Goal: Answer question/provide support: Share knowledge or assist other users

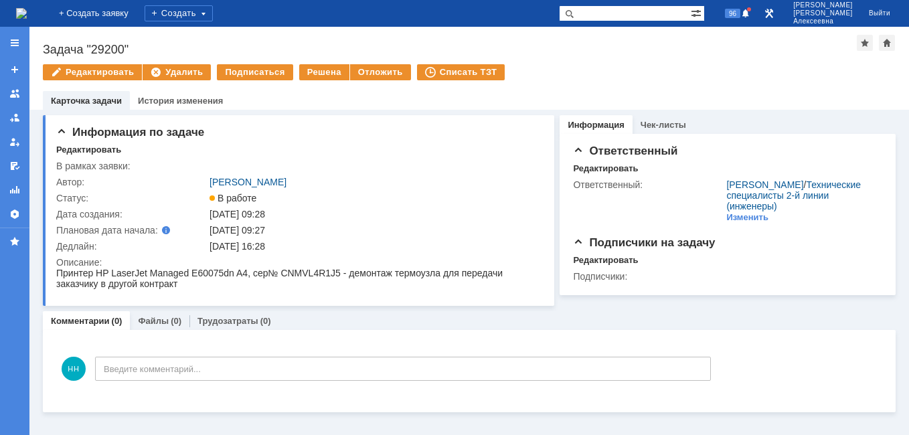
click at [27, 11] on img at bounding box center [21, 13] width 11 height 11
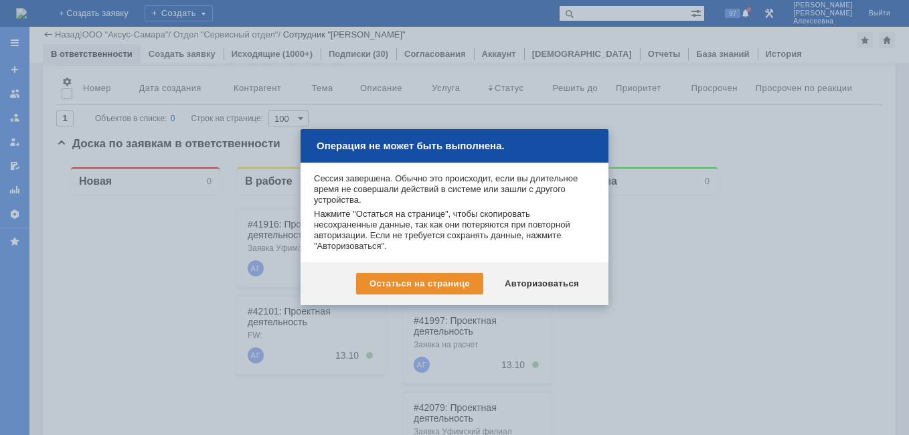
click at [808, 171] on div at bounding box center [454, 217] width 909 height 435
click at [534, 283] on div "Авторизоваться" at bounding box center [541, 283] width 101 height 21
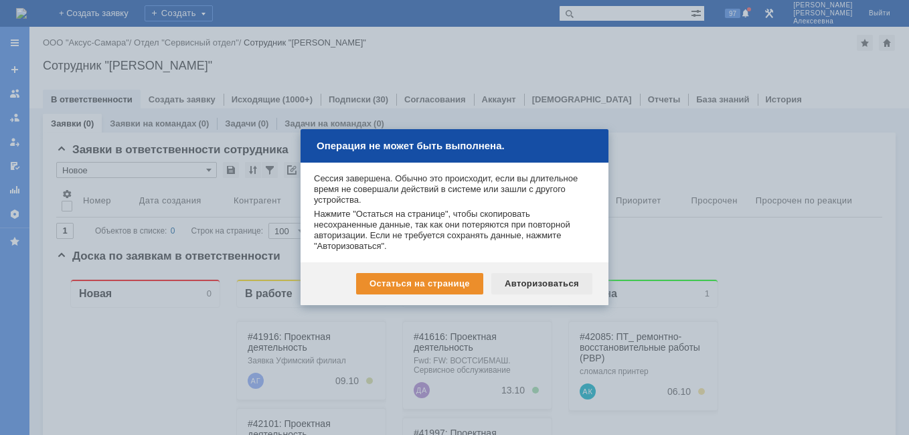
click at [568, 281] on div "Авторизоваться" at bounding box center [541, 283] width 101 height 21
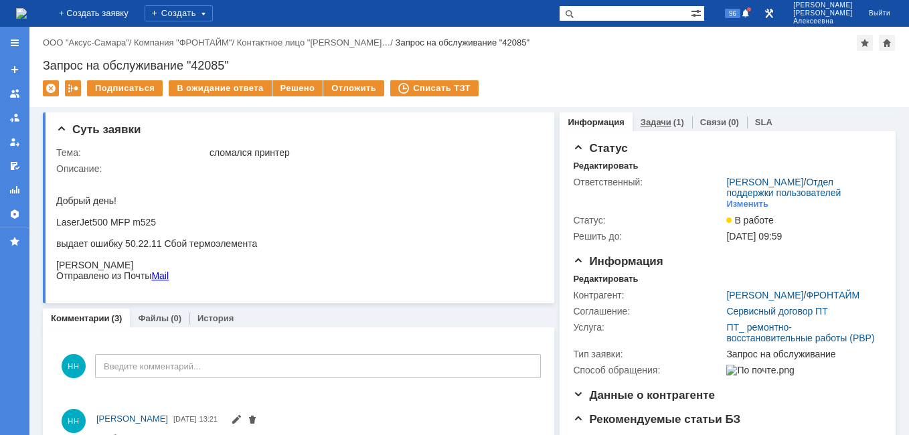
click at [646, 126] on link "Задачи" at bounding box center [656, 122] width 31 height 10
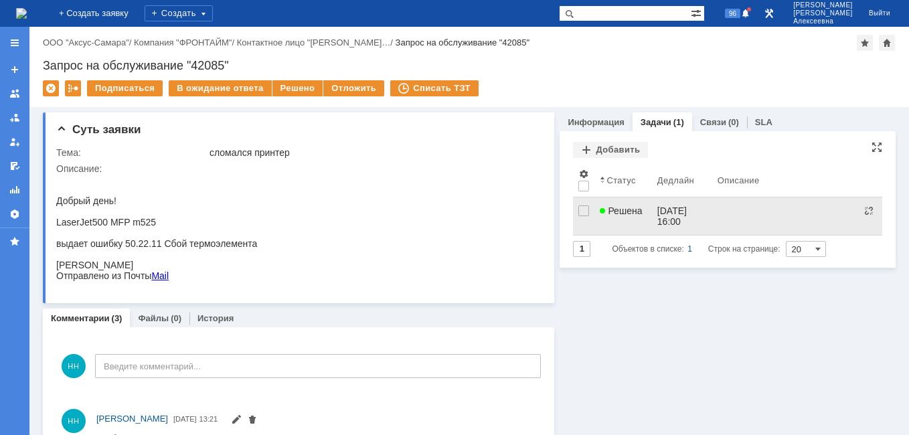
click at [639, 223] on link "Решена" at bounding box center [623, 216] width 57 height 37
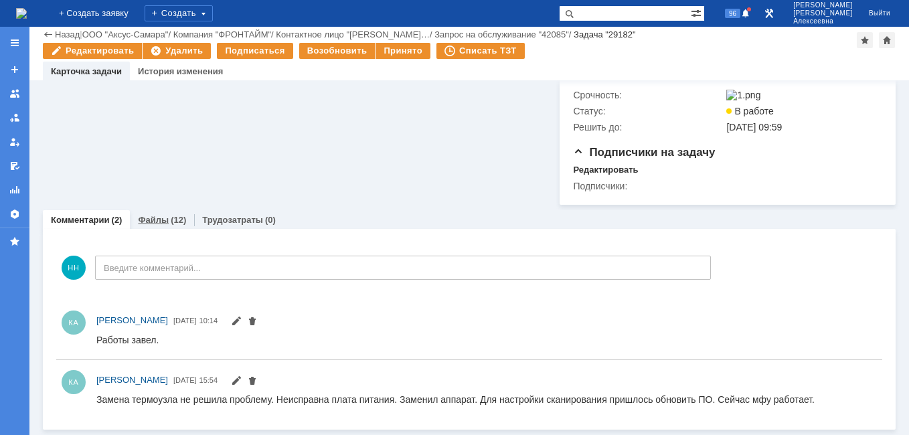
click at [151, 222] on link "Файлы" at bounding box center [153, 220] width 31 height 10
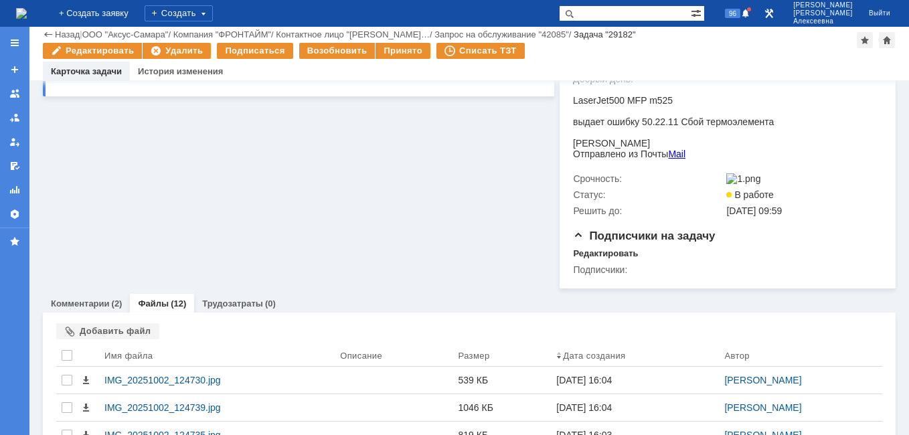
scroll to position [313, 0]
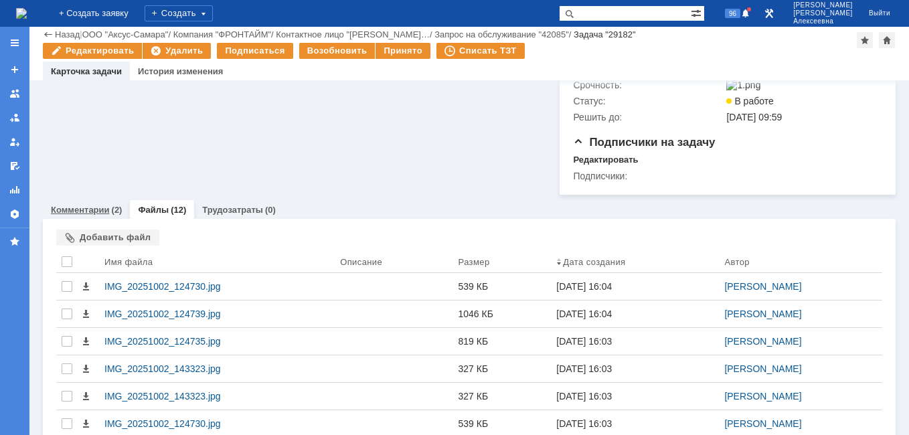
click at [82, 215] on link "Комментарии" at bounding box center [80, 210] width 59 height 10
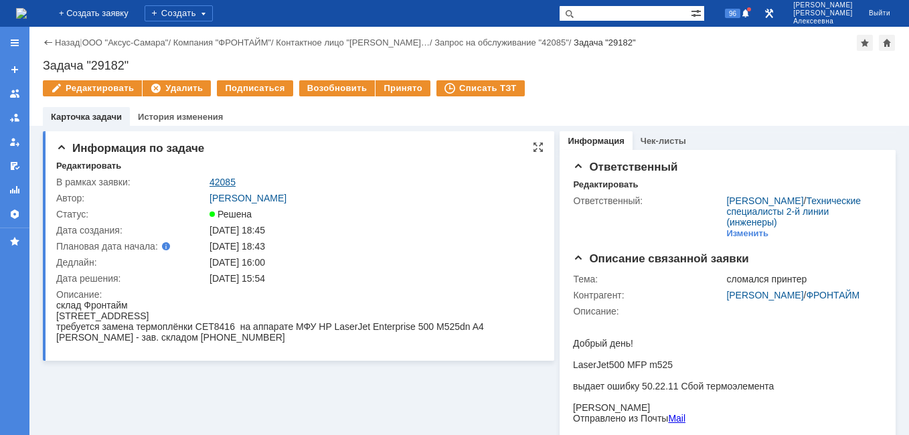
click at [229, 180] on link "42085" at bounding box center [223, 182] width 26 height 11
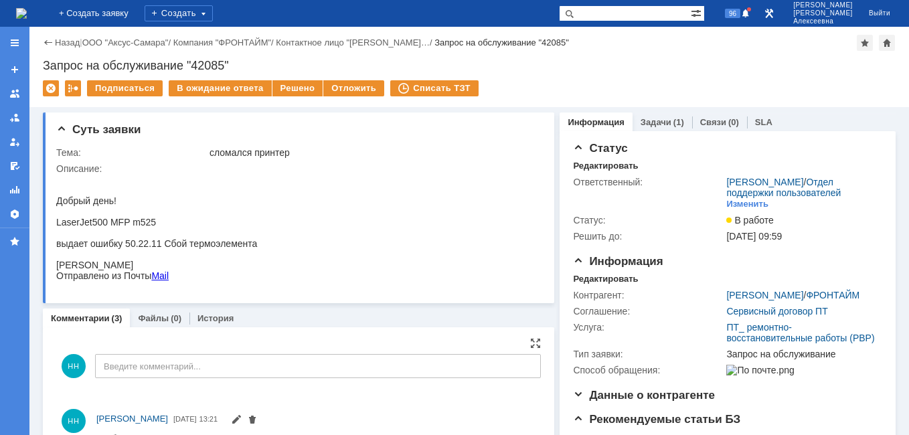
click at [487, 366] on input "Введите комментарий..." at bounding box center [318, 366] width 446 height 24
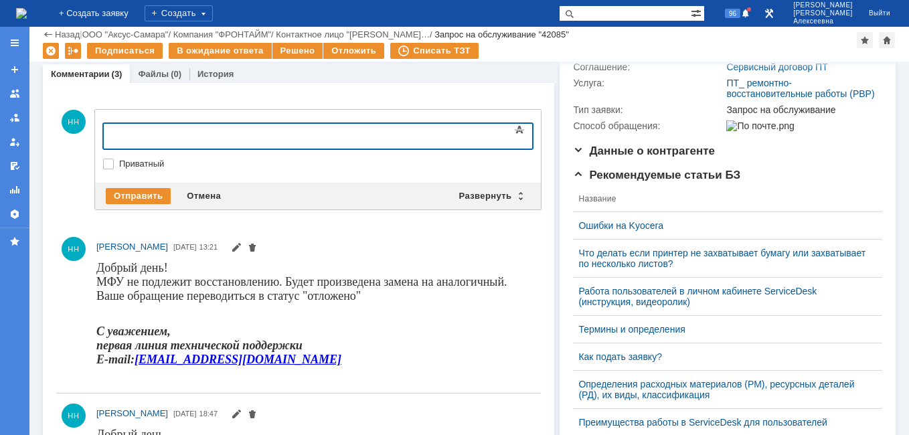
scroll to position [201, 0]
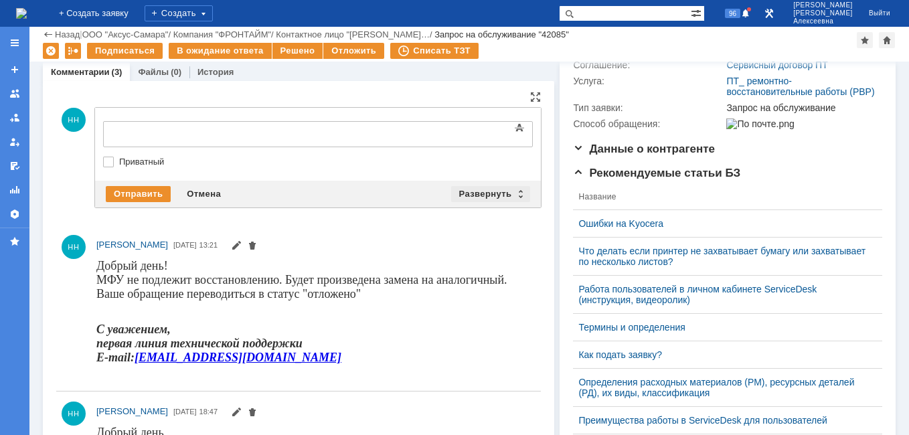
click at [516, 189] on div "Развернуть" at bounding box center [491, 194] width 80 height 16
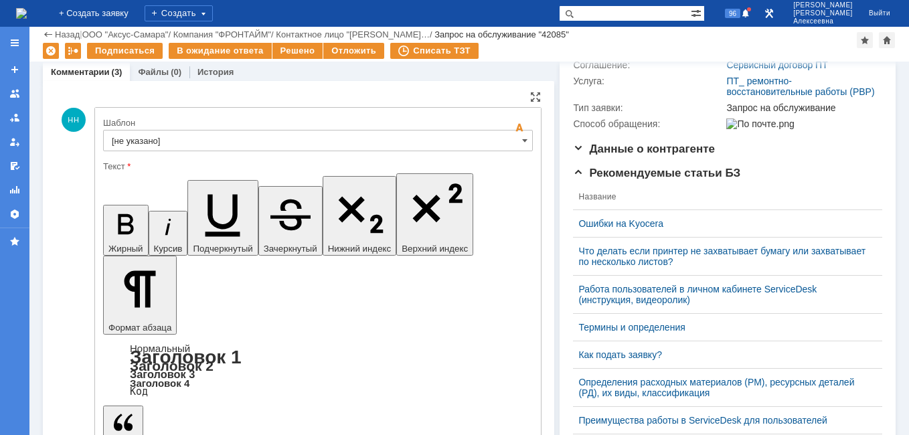
scroll to position [0, 0]
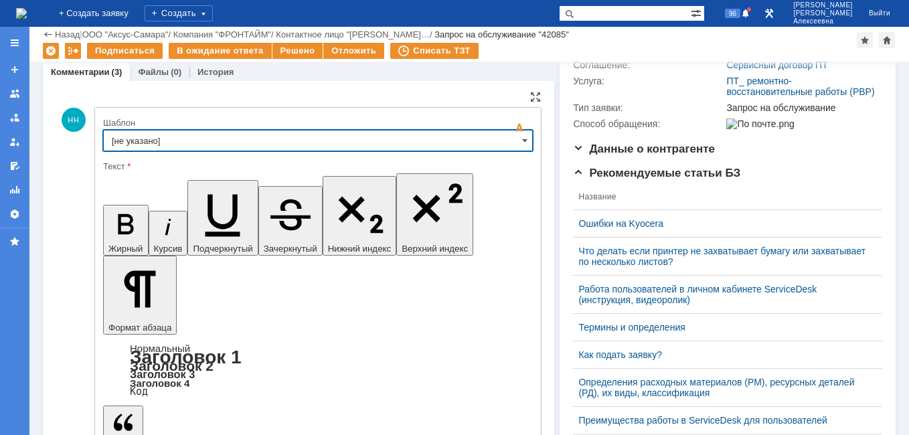
click at [511, 138] on input "[не указано]" at bounding box center [318, 140] width 430 height 21
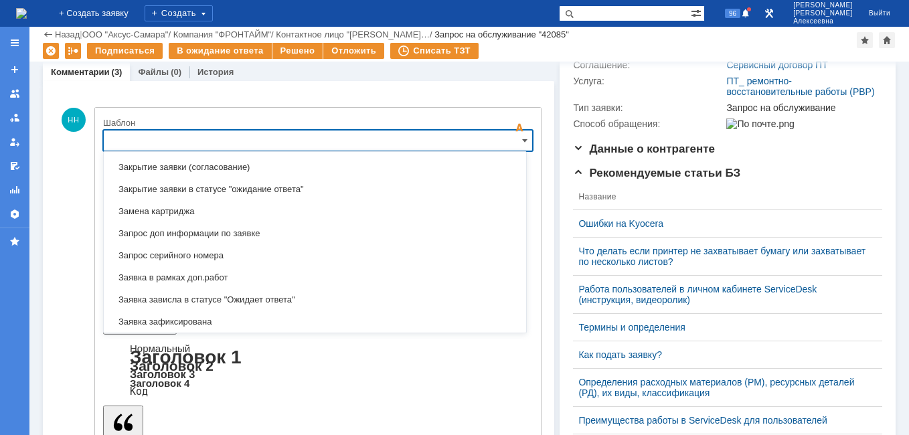
scroll to position [862, 0]
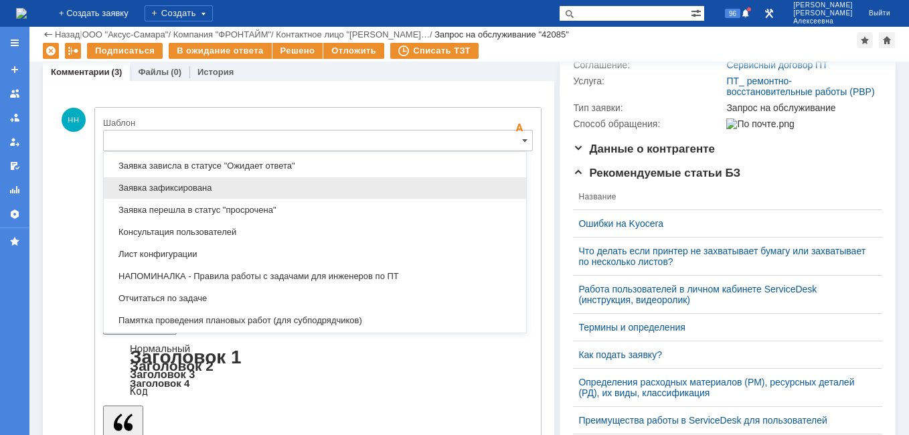
click at [179, 185] on span "Заявка зафиксирована" at bounding box center [315, 188] width 406 height 11
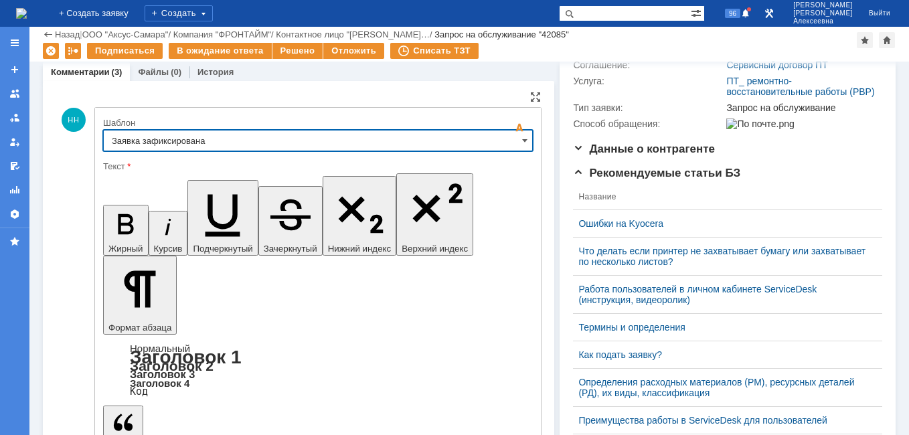
type input "Заявка зафиксирована"
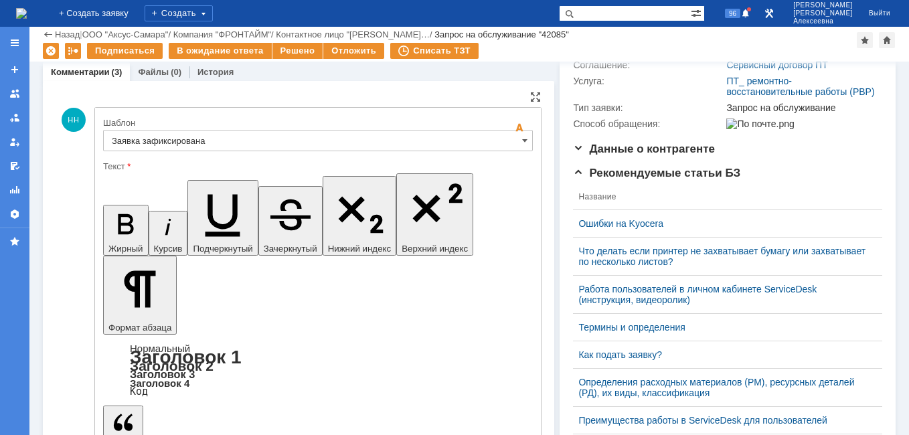
drag, startPoint x: 417, startPoint y: 3246, endPoint x: 128, endPoint y: 3248, distance: 289.2
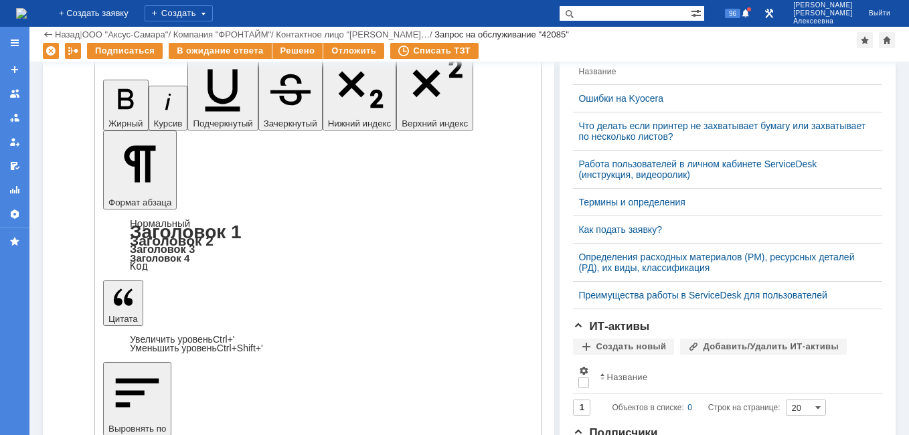
scroll to position [335, 0]
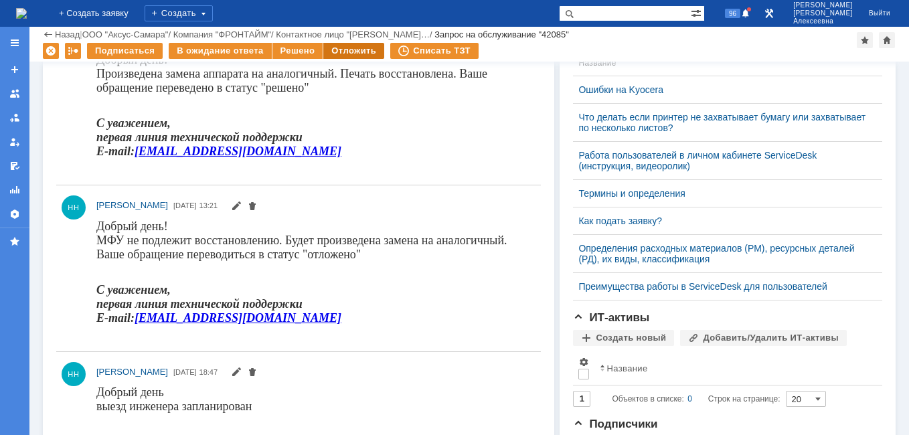
scroll to position [0, 0]
click at [289, 47] on div "Решено" at bounding box center [297, 51] width 51 height 16
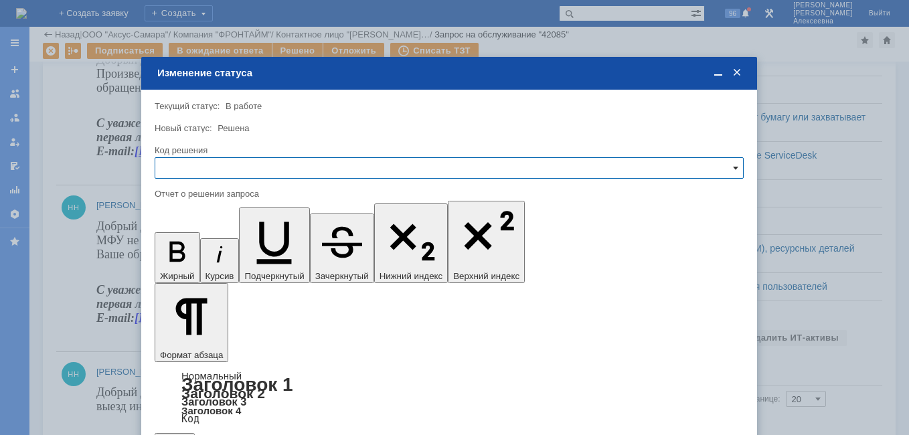
click at [733, 169] on span at bounding box center [735, 168] width 5 height 11
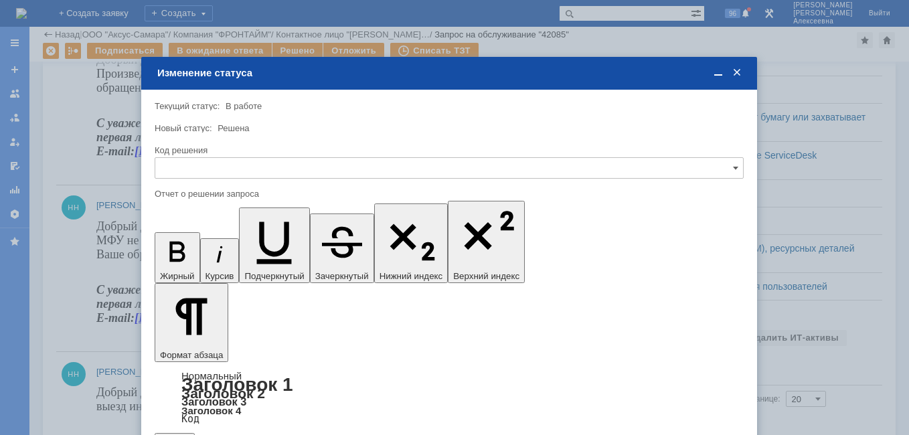
click at [176, 260] on span "Решено" at bounding box center [449, 259] width 572 height 11
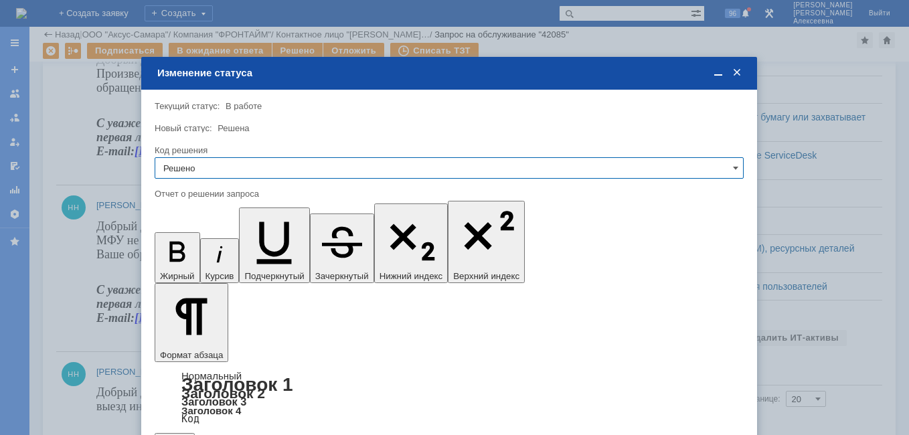
type input "Решено"
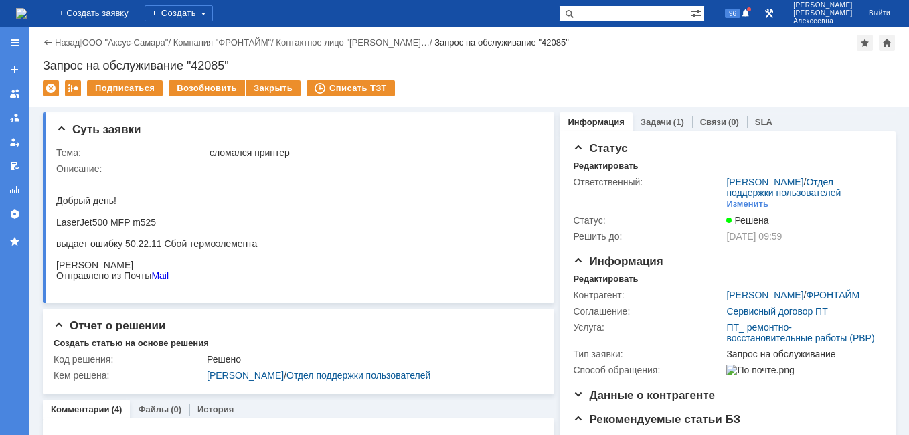
click at [27, 19] on img at bounding box center [21, 13] width 11 height 11
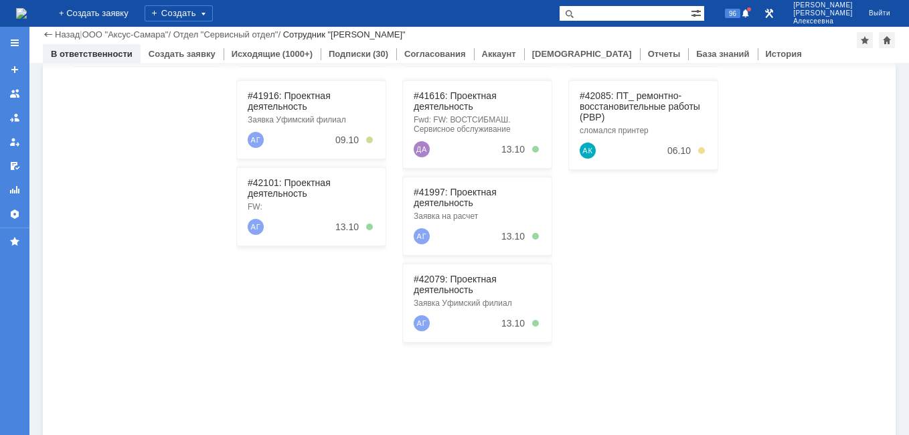
scroll to position [201, 0]
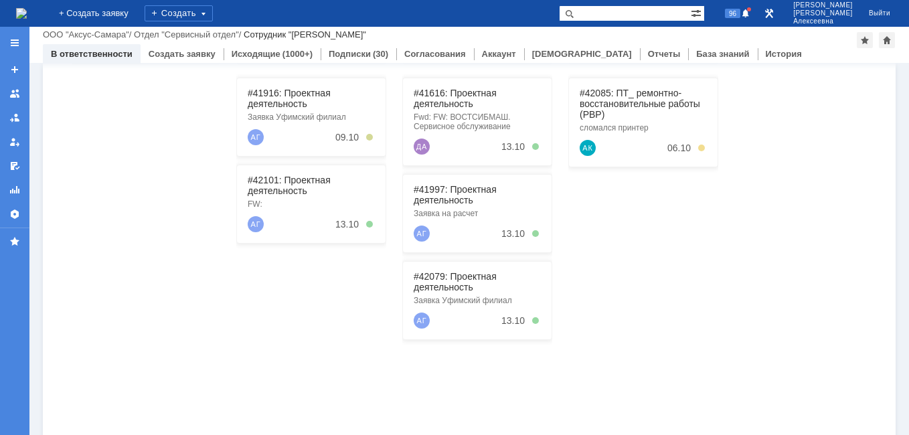
scroll to position [201, 0]
